Goal: Information Seeking & Learning: Learn about a topic

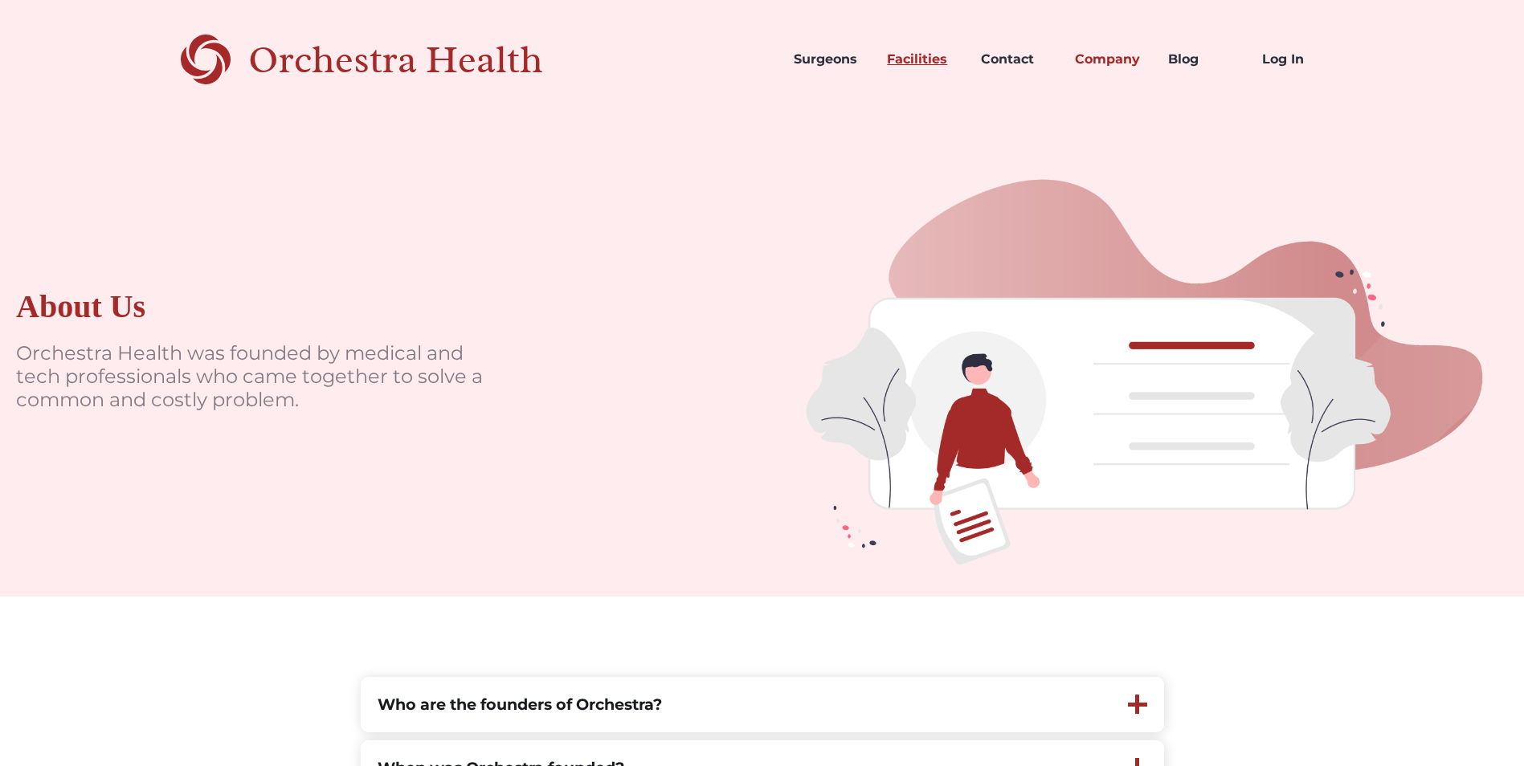
click at [910, 56] on link "Facilities" at bounding box center [921, 59] width 94 height 55
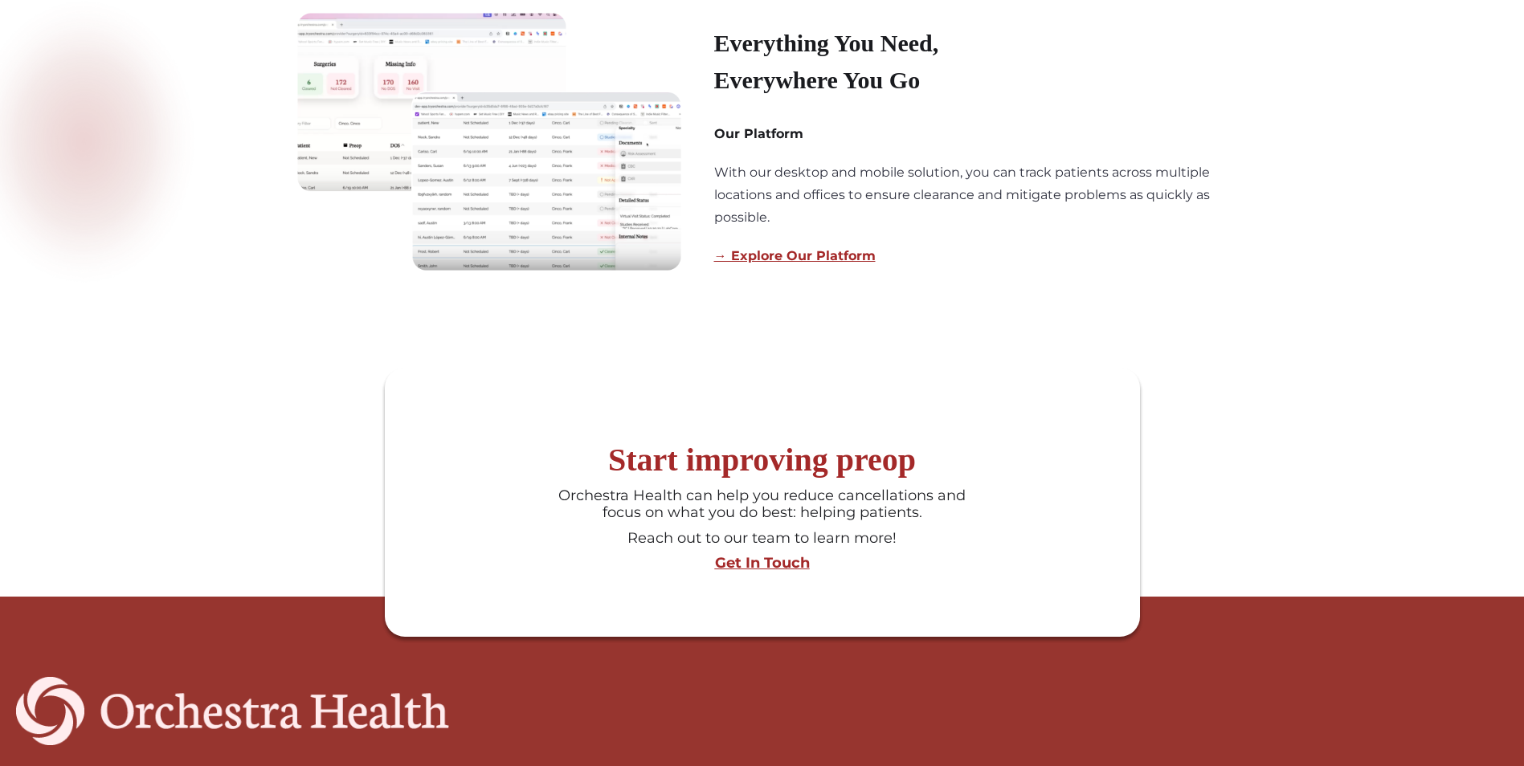
scroll to position [1533, 0]
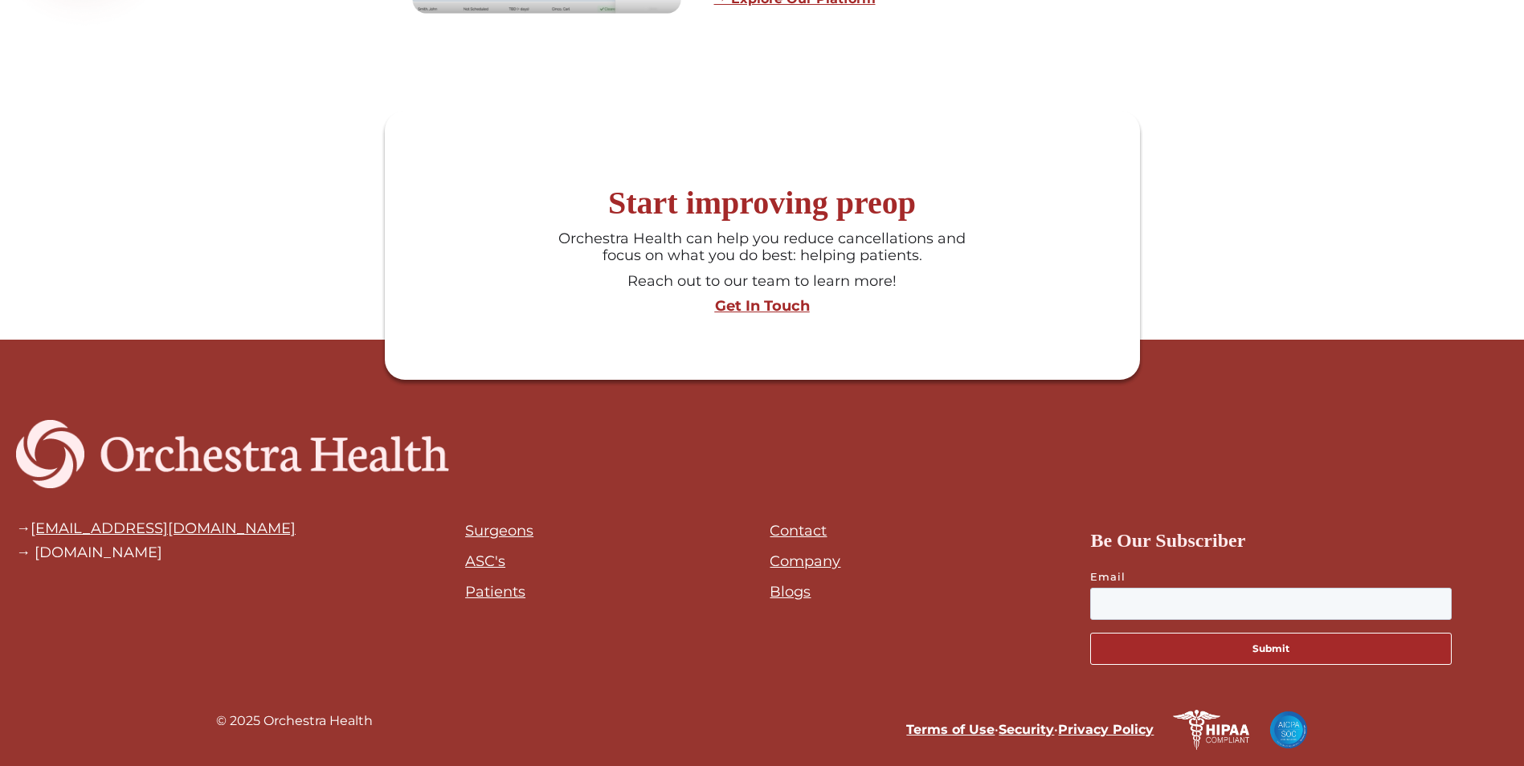
click at [795, 560] on link "Company" at bounding box center [804, 562] width 71 height 18
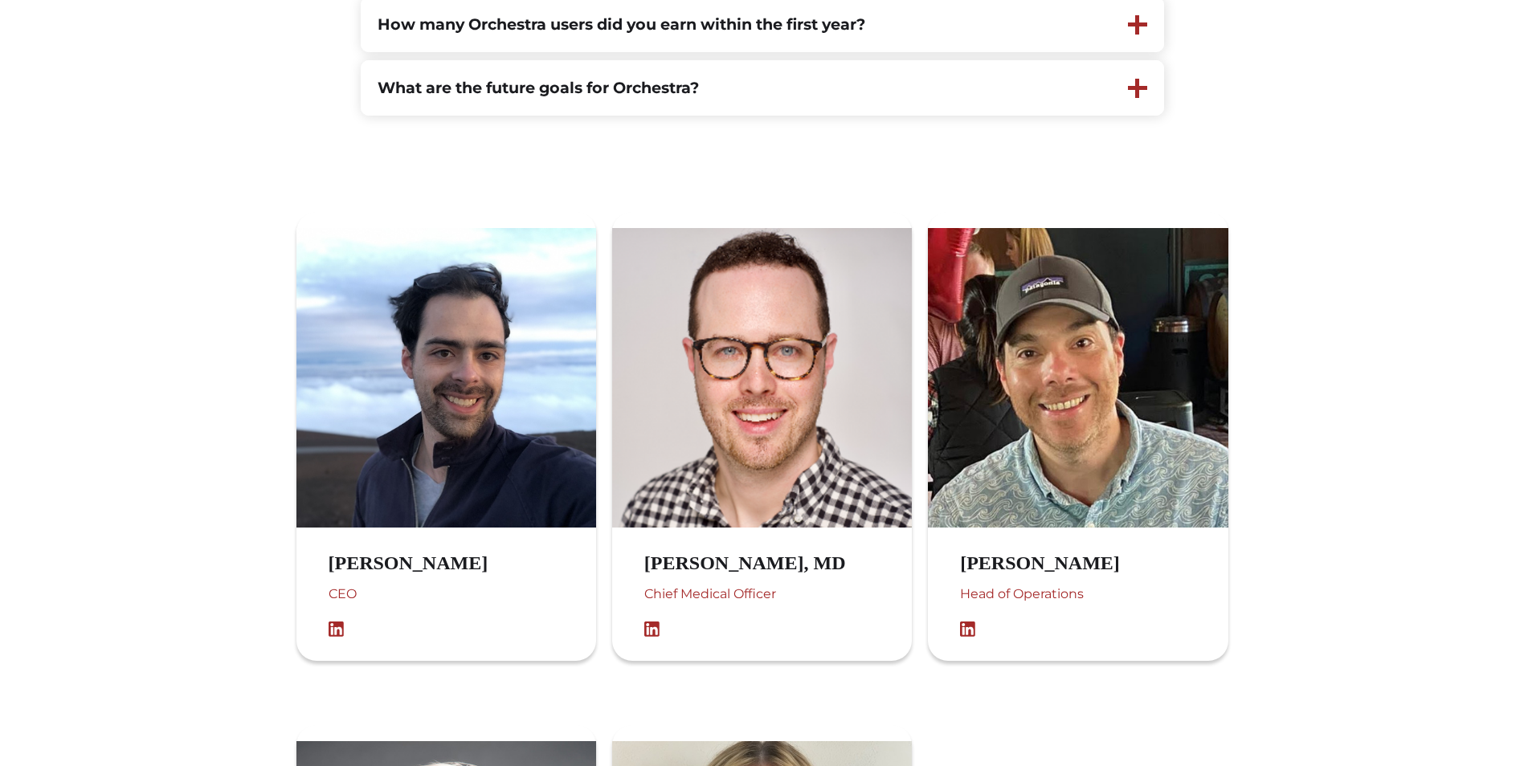
scroll to position [784, 0]
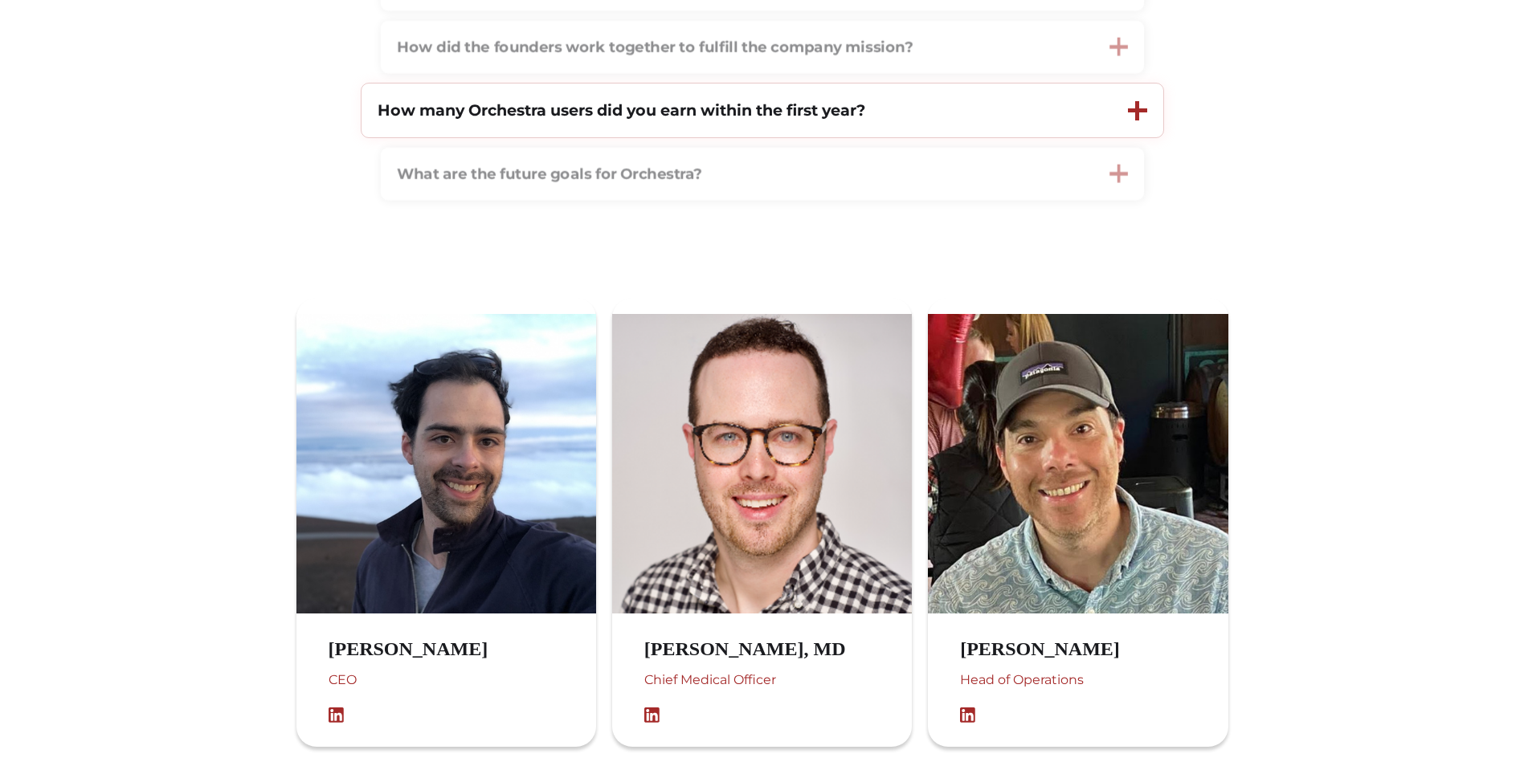
click at [706, 117] on strong "How many Orchestra users did you earn within the first year?" at bounding box center [622, 109] width 488 height 19
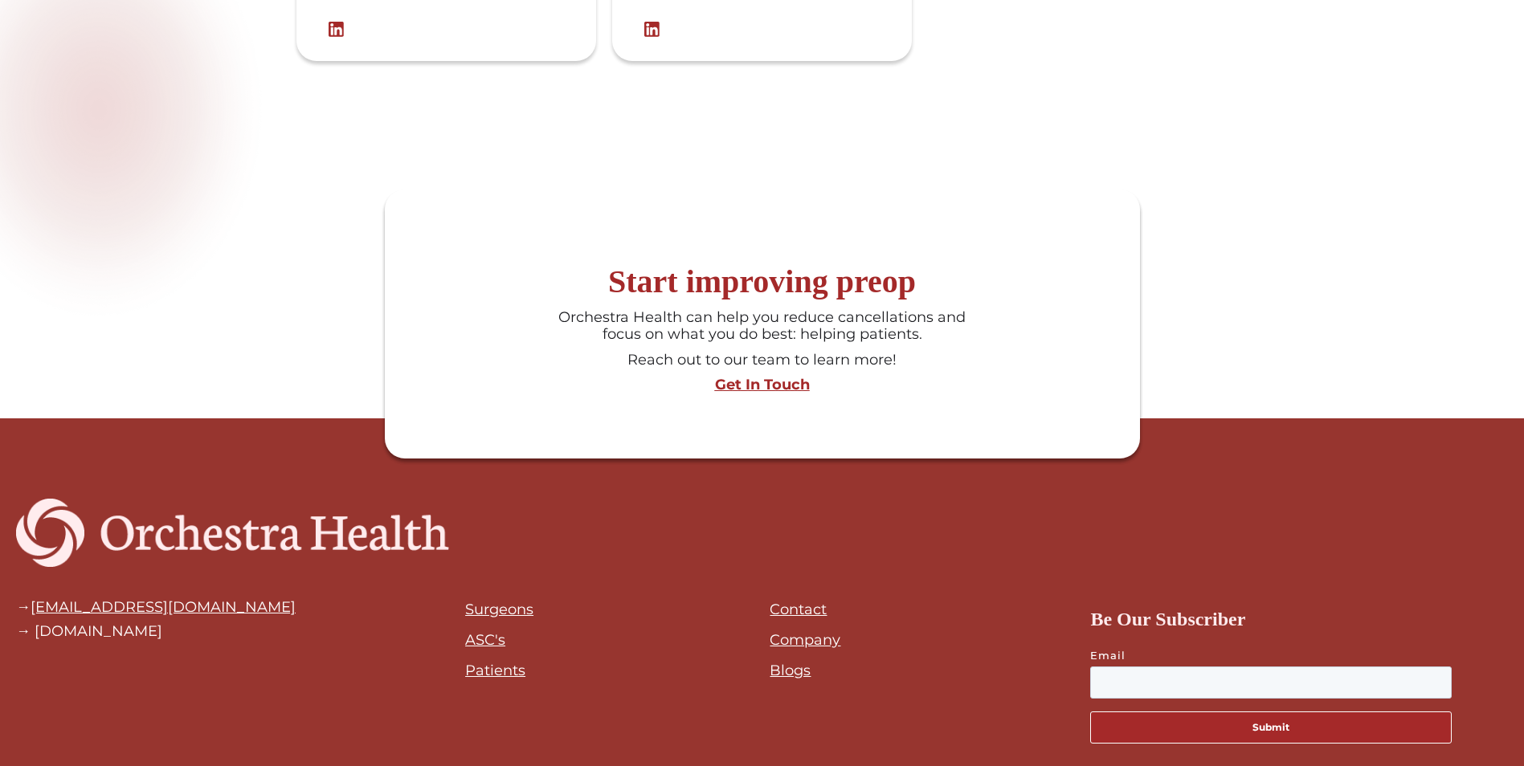
scroll to position [2197, 0]
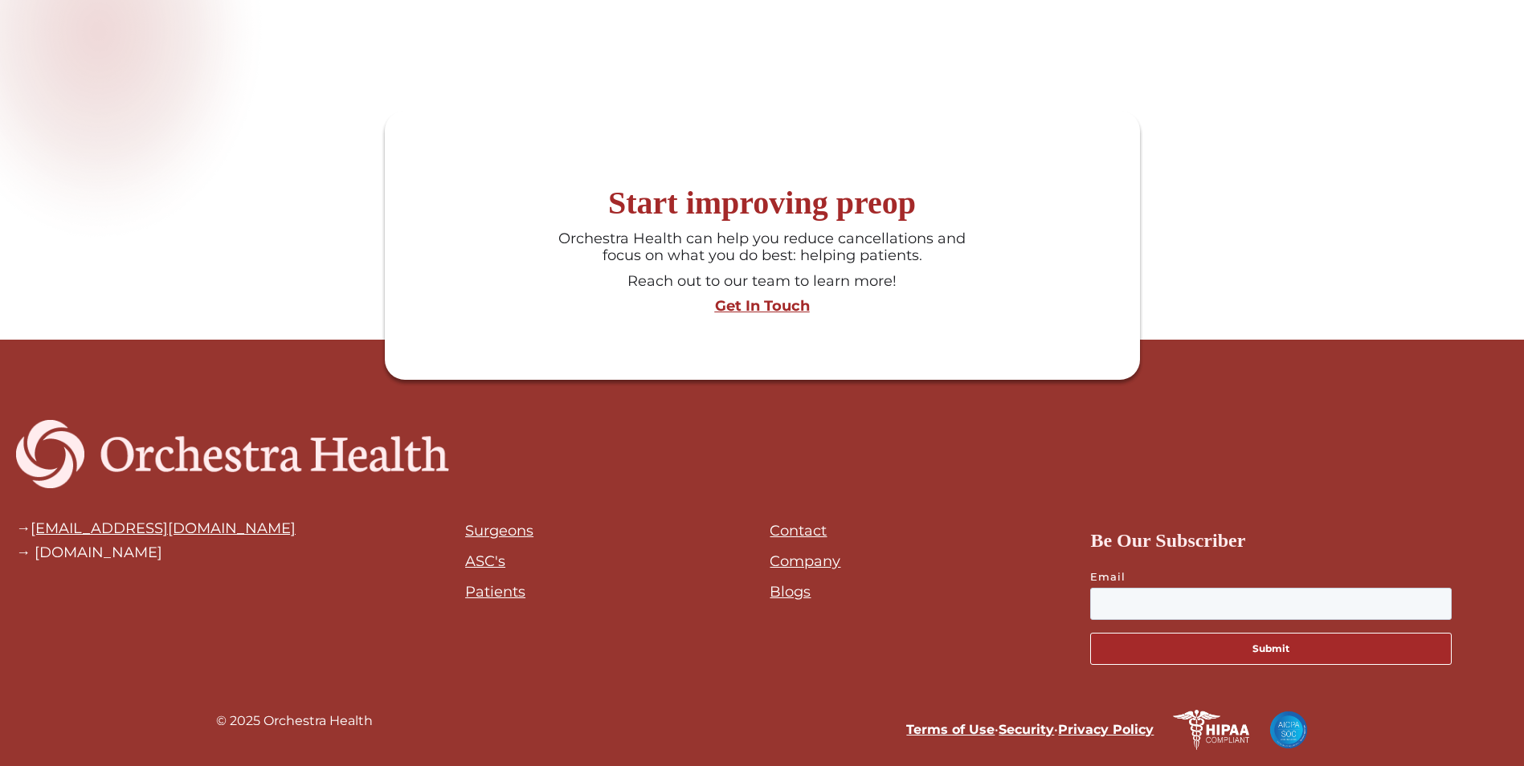
click at [808, 562] on link "Company" at bounding box center [804, 562] width 71 height 18
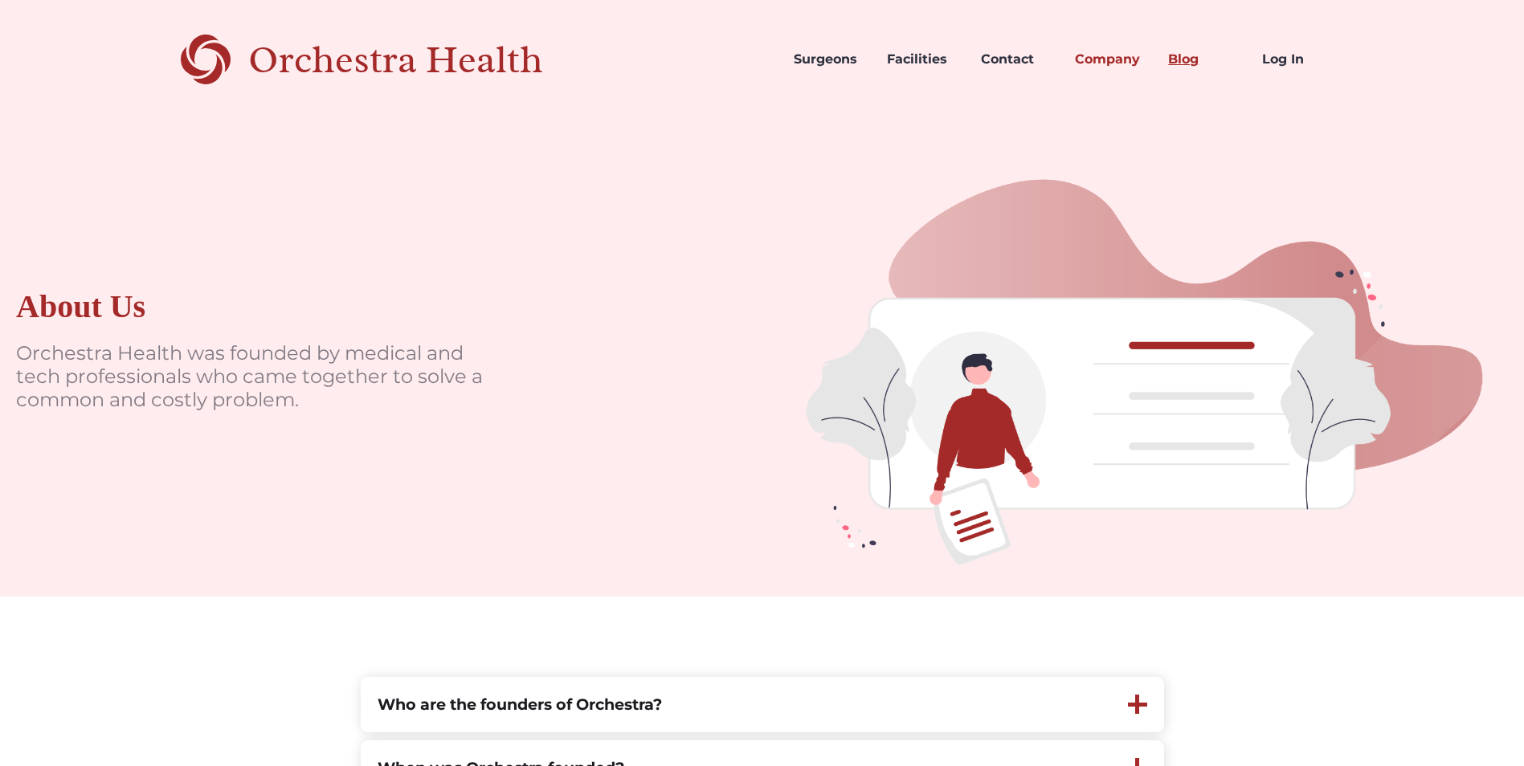
click at [1175, 48] on link "Blog" at bounding box center [1202, 59] width 94 height 55
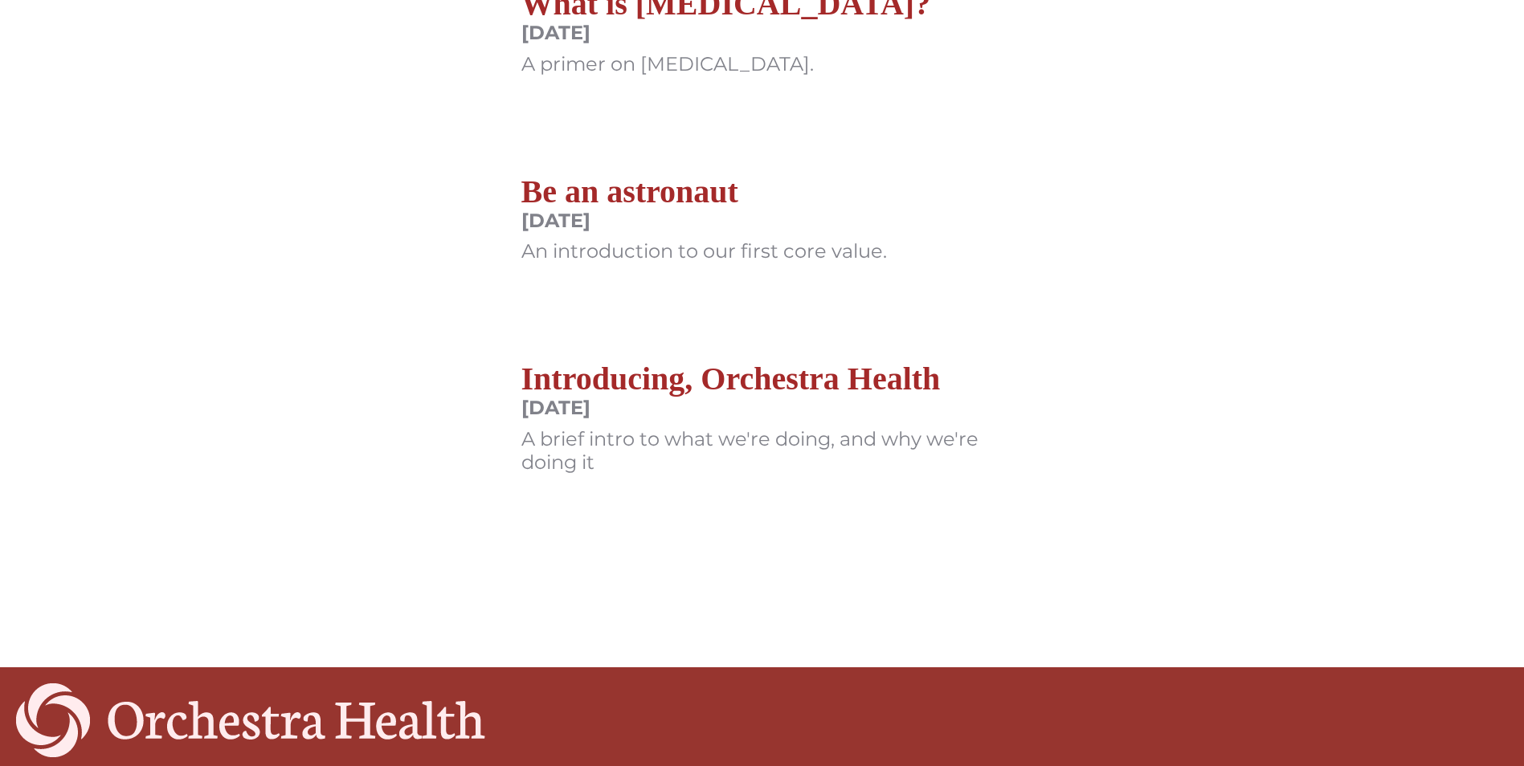
scroll to position [520, 0]
click at [681, 10] on h2 "What is [MEDICAL_DATA]?" at bounding box center [726, 3] width 410 height 39
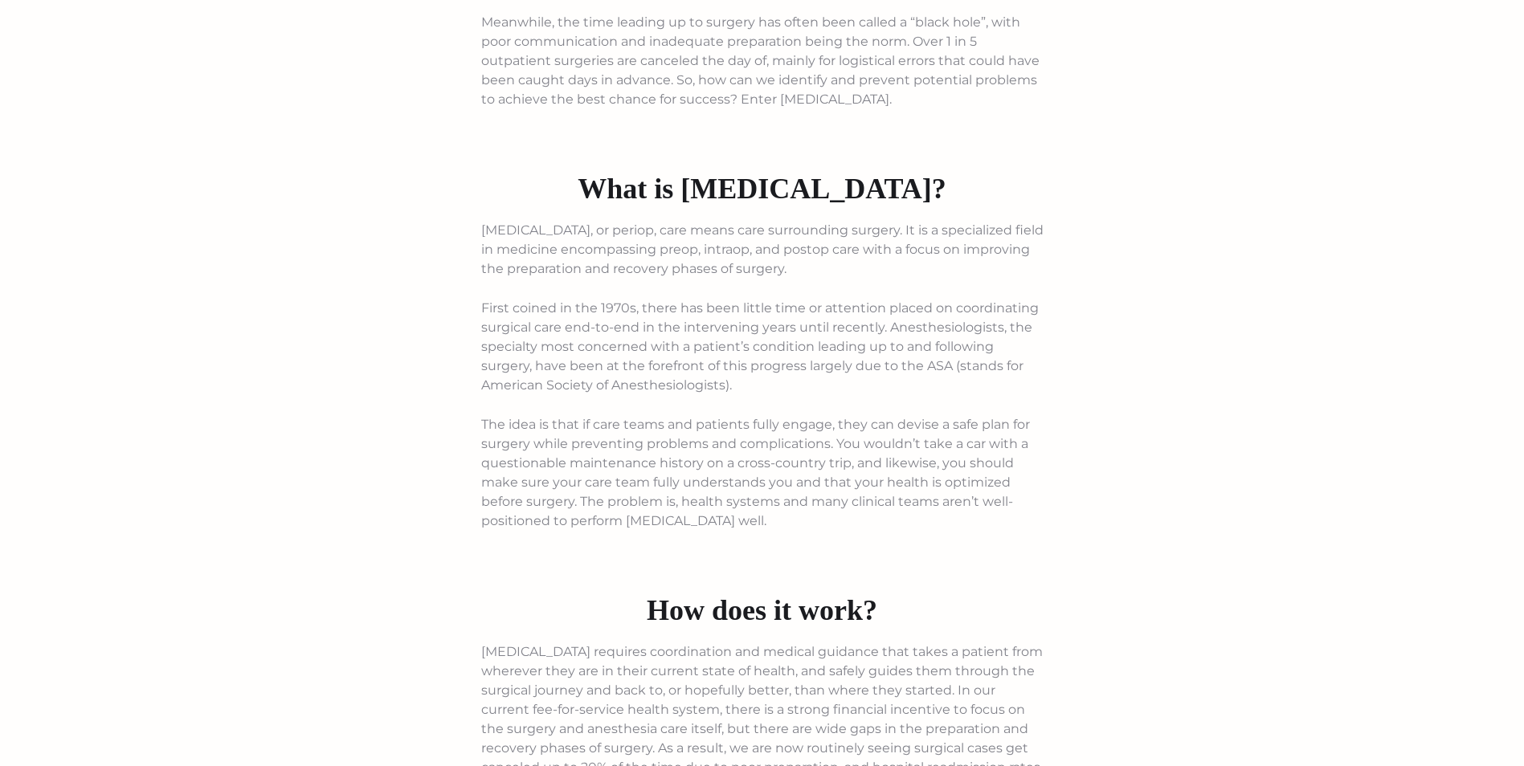
scroll to position [948, 0]
